Goal: Task Accomplishment & Management: Use online tool/utility

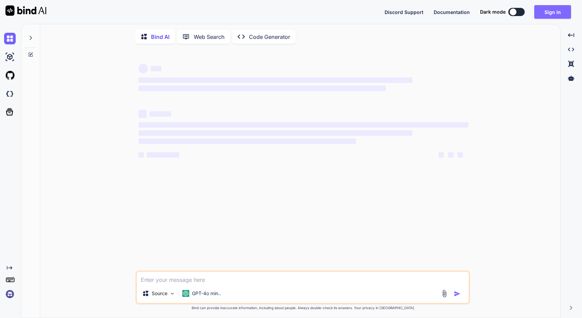
click at [555, 16] on button "Sign in" at bounding box center [552, 12] width 37 height 14
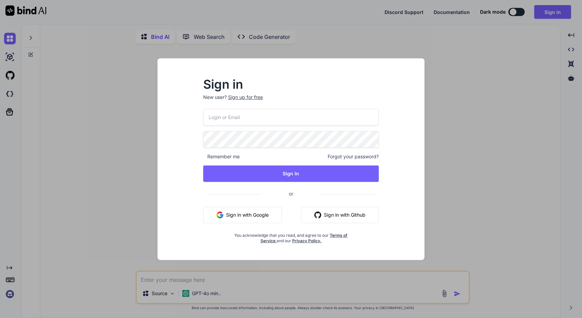
type textarea "x"
click at [268, 214] on button "Sign in with Google" at bounding box center [242, 215] width 79 height 16
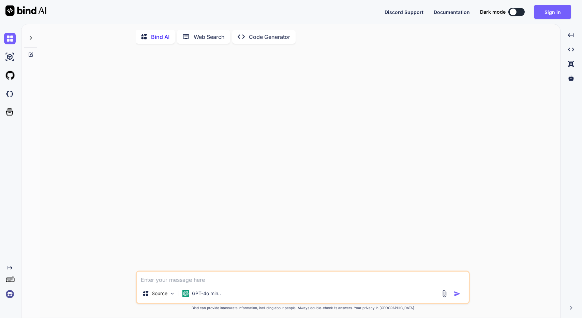
click at [267, 193] on div at bounding box center [303, 159] width 333 height 221
click at [10, 295] on img at bounding box center [10, 294] width 12 height 12
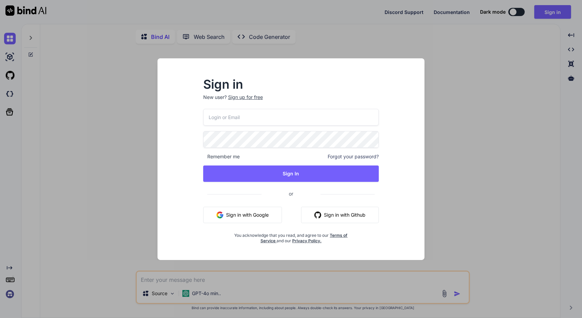
click at [254, 116] on input "email" at bounding box center [291, 117] width 176 height 17
type input "[EMAIL_ADDRESS][DOMAIN_NAME]"
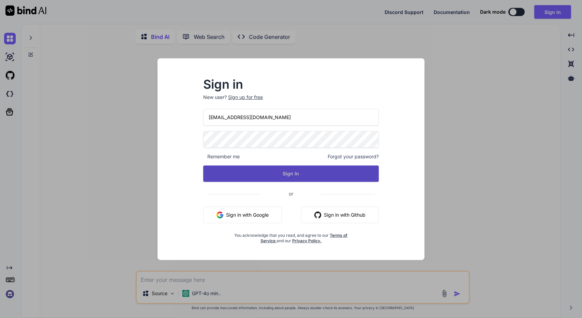
click at [302, 178] on button "Sign In" at bounding box center [291, 173] width 176 height 16
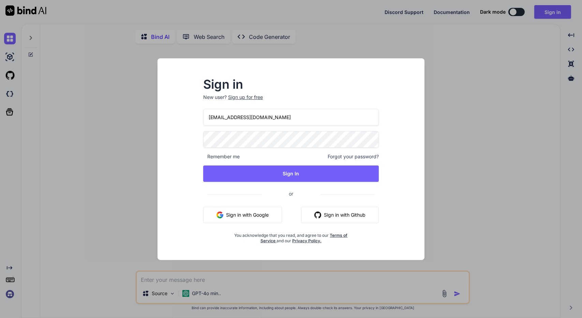
click at [107, 59] on div "Sign in New user? Sign up for free [EMAIL_ADDRESS][DOMAIN_NAME] Remember me For…" at bounding box center [291, 159] width 582 height 318
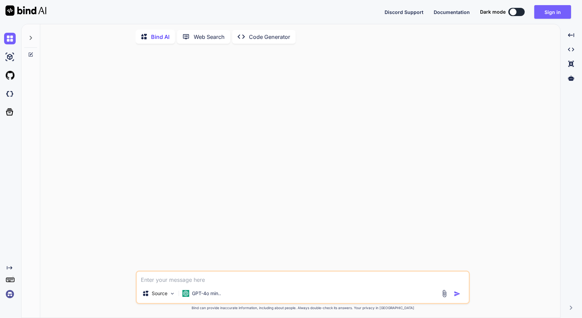
type textarea "x"
